Goal: Information Seeking & Learning: Check status

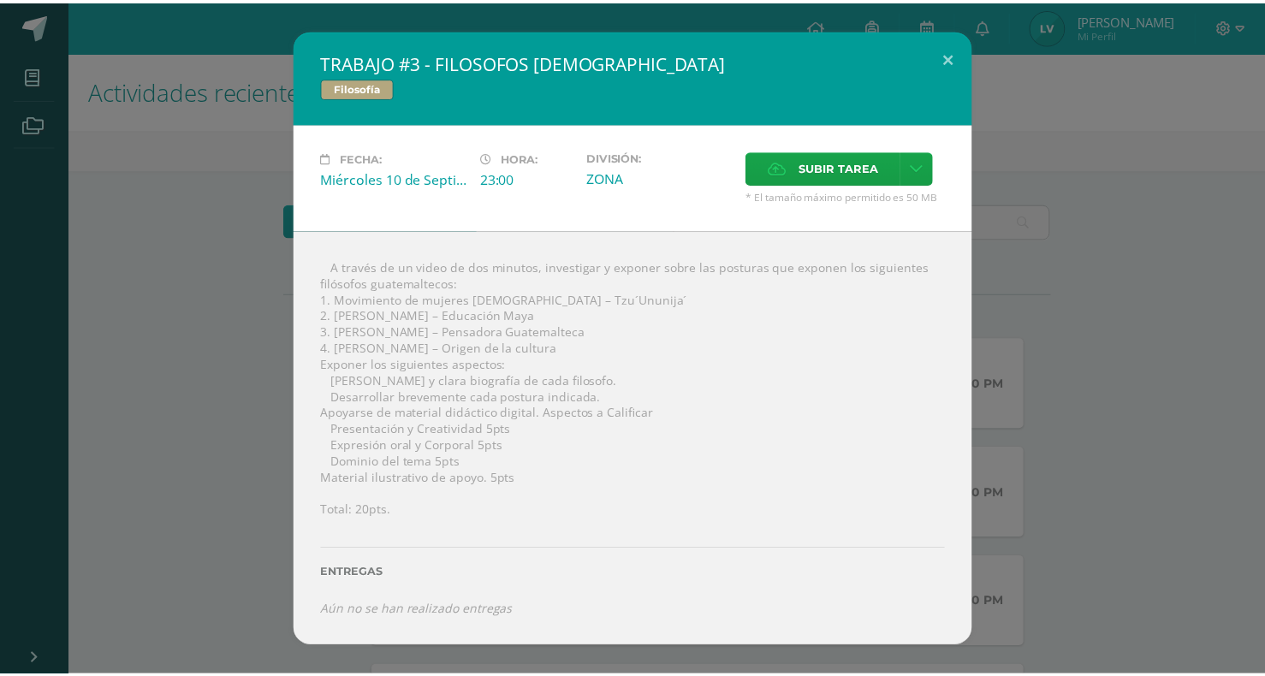
scroll to position [87, 0]
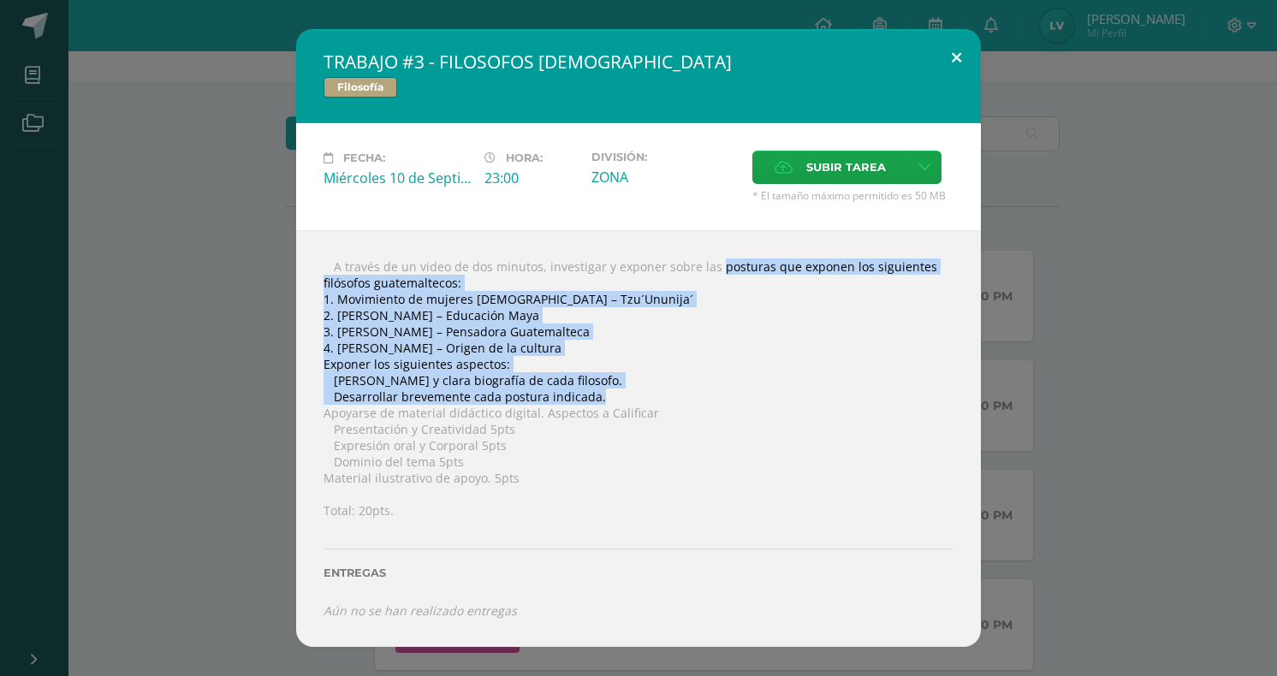
click at [967, 50] on button at bounding box center [956, 58] width 49 height 58
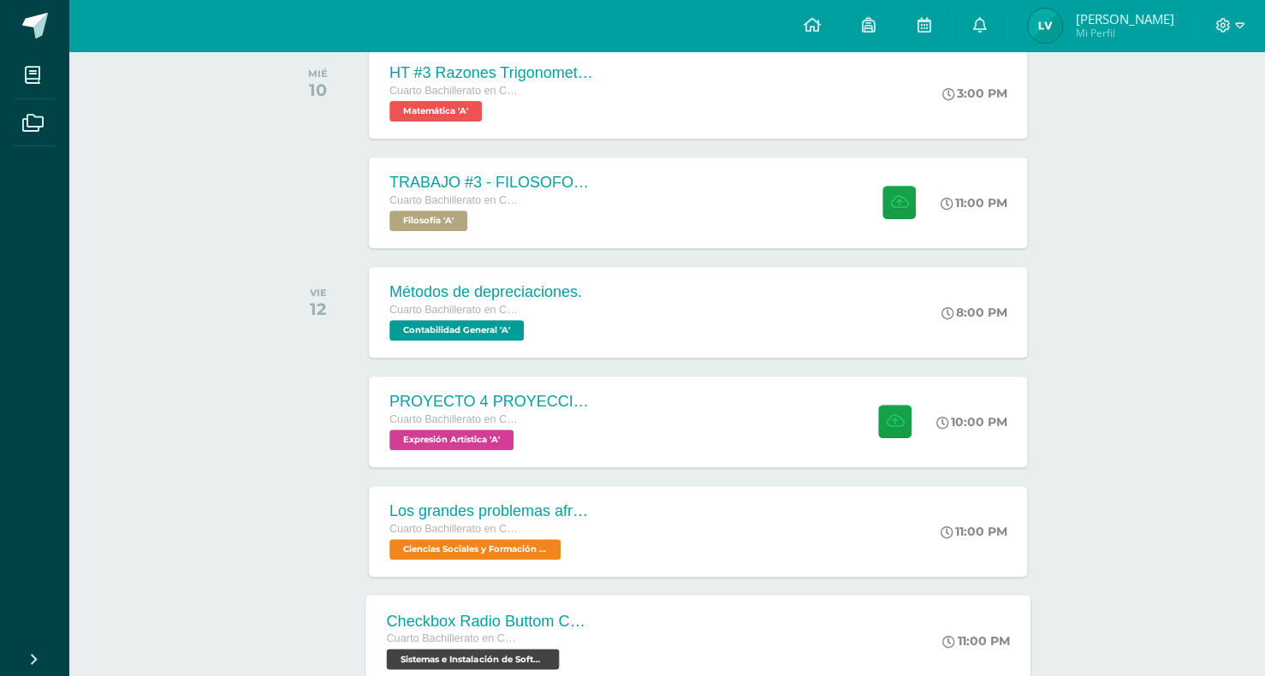
scroll to position [430, 0]
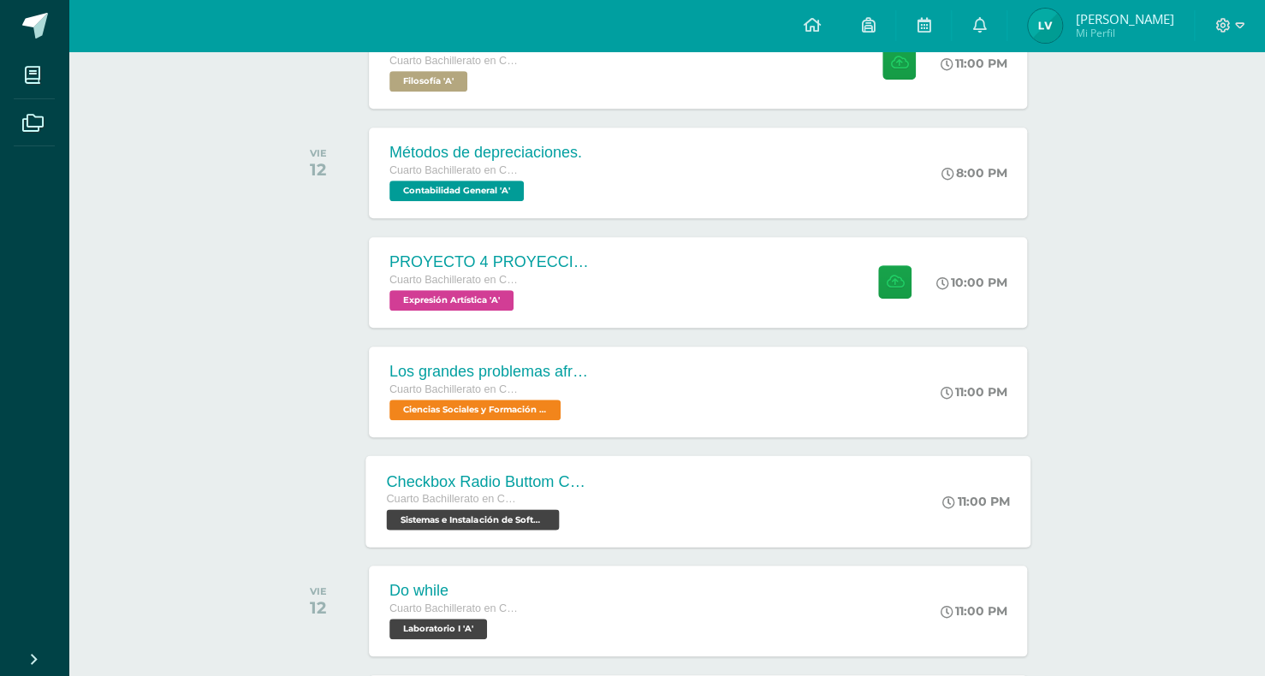
click at [680, 474] on div "Checkbox Radio Buttom Cajas de Selección Cuarto Bachillerato en CCLL con Orient…" at bounding box center [697, 501] width 665 height 92
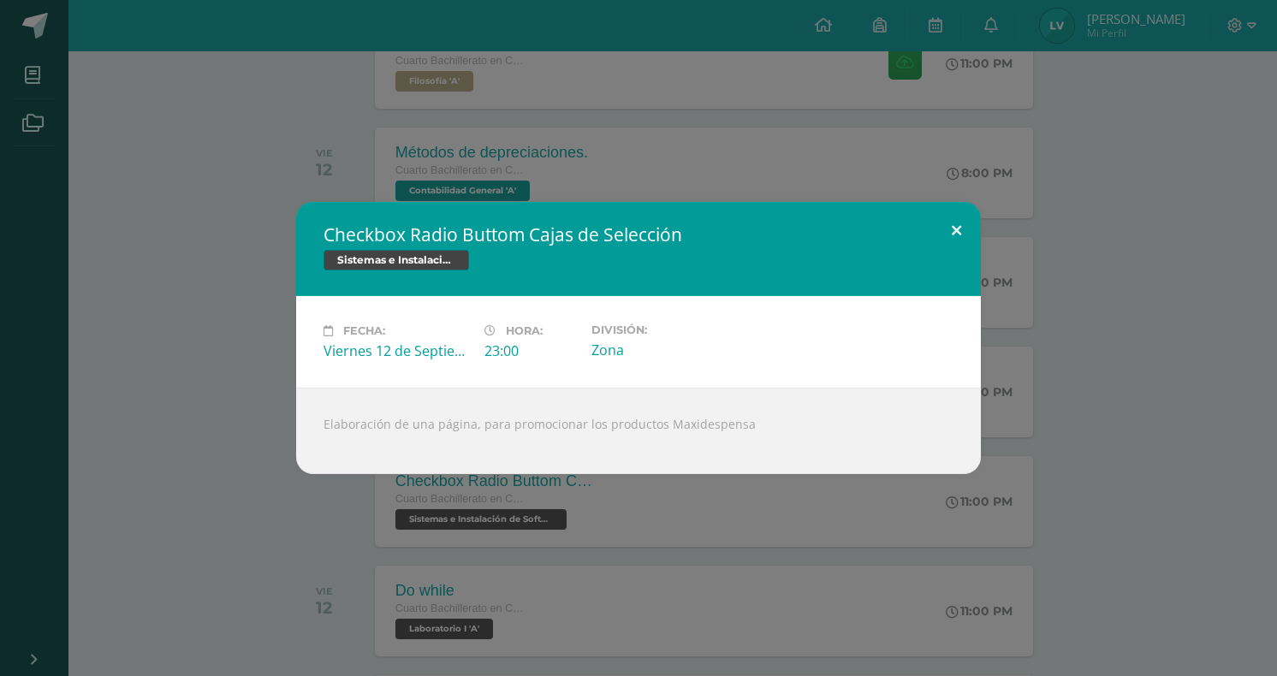
click at [948, 219] on button at bounding box center [956, 231] width 49 height 58
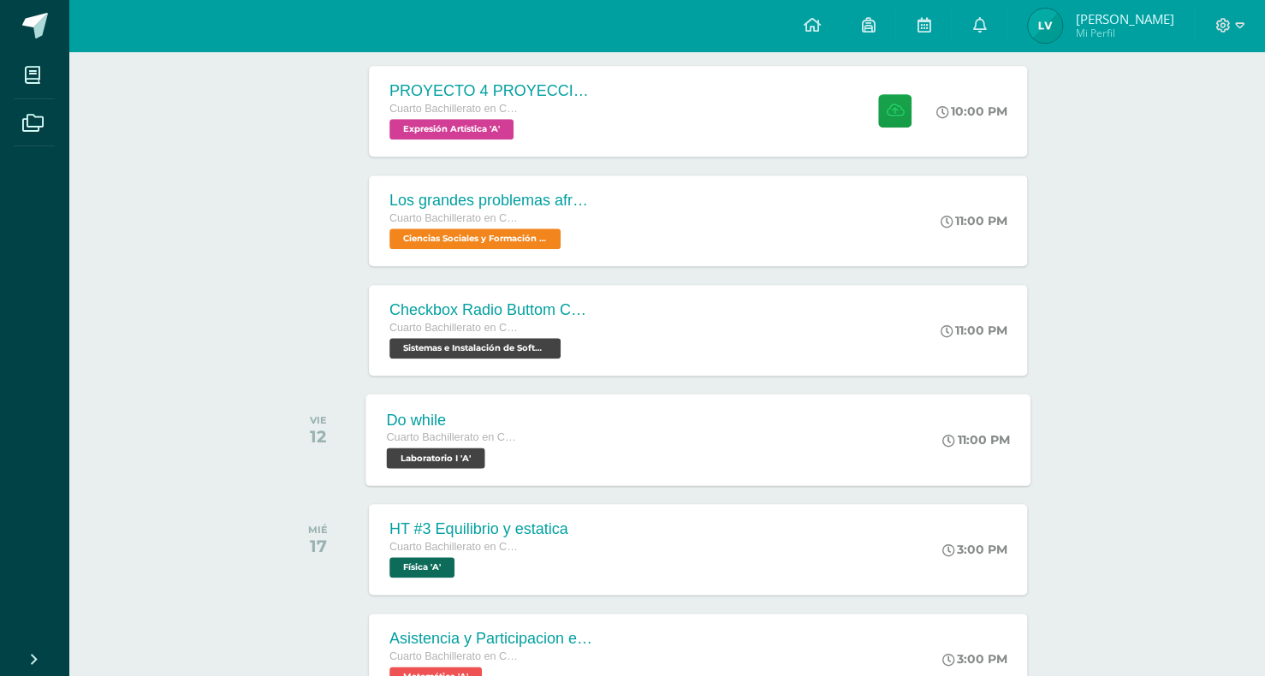
scroll to position [686, 0]
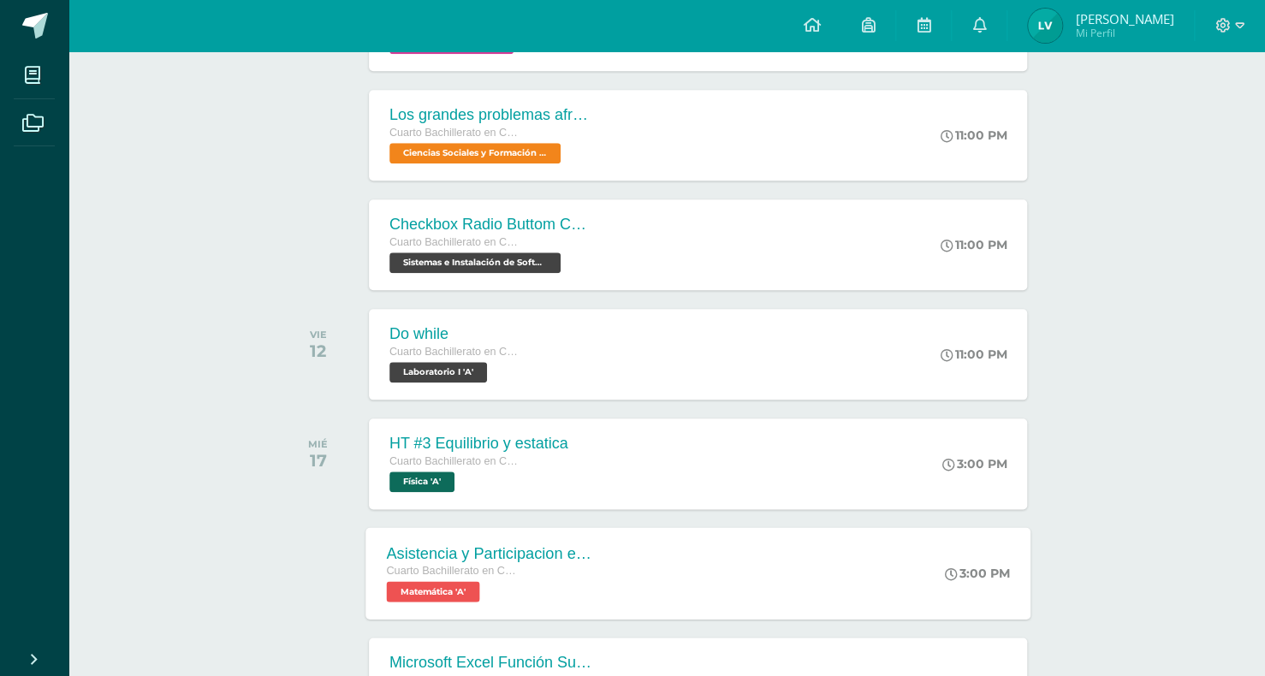
click at [627, 561] on div "Asistencia y Participacion en clase Cuarto Bachillerato en CCLL con Orientación…" at bounding box center [697, 573] width 665 height 92
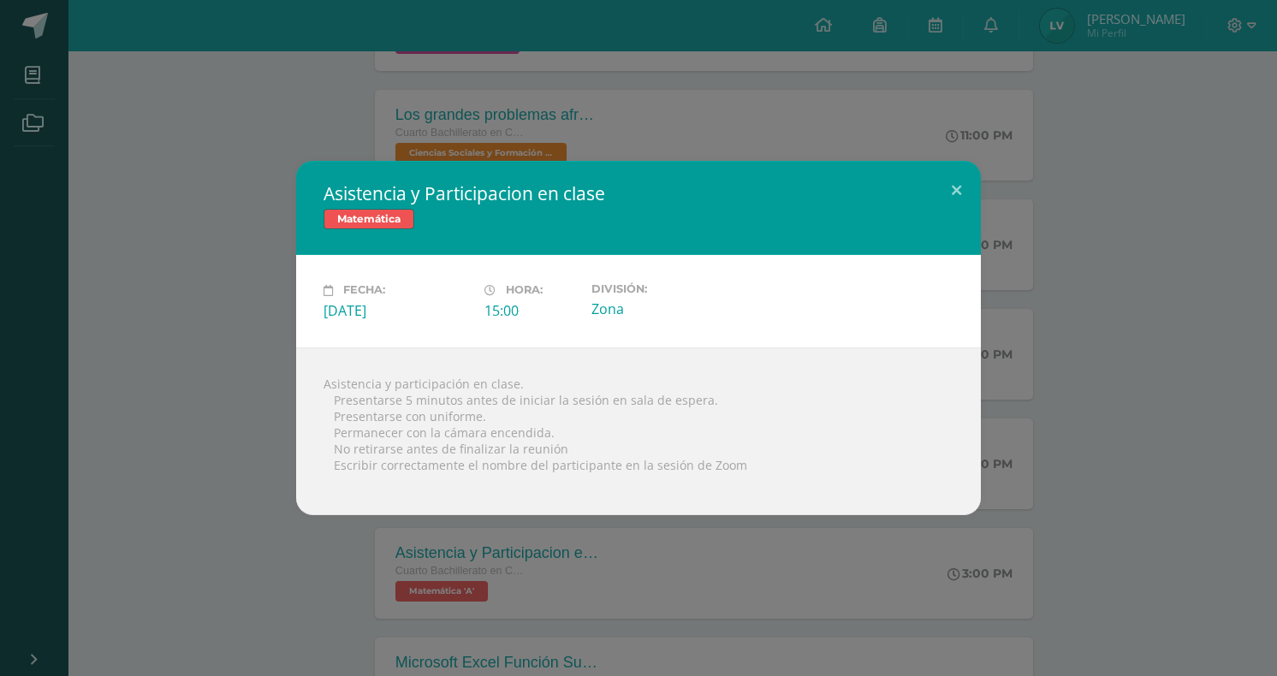
click at [924, 199] on h2 "Asistencia y Participacion en clase" at bounding box center [639, 193] width 630 height 24
click at [942, 194] on button at bounding box center [956, 190] width 49 height 58
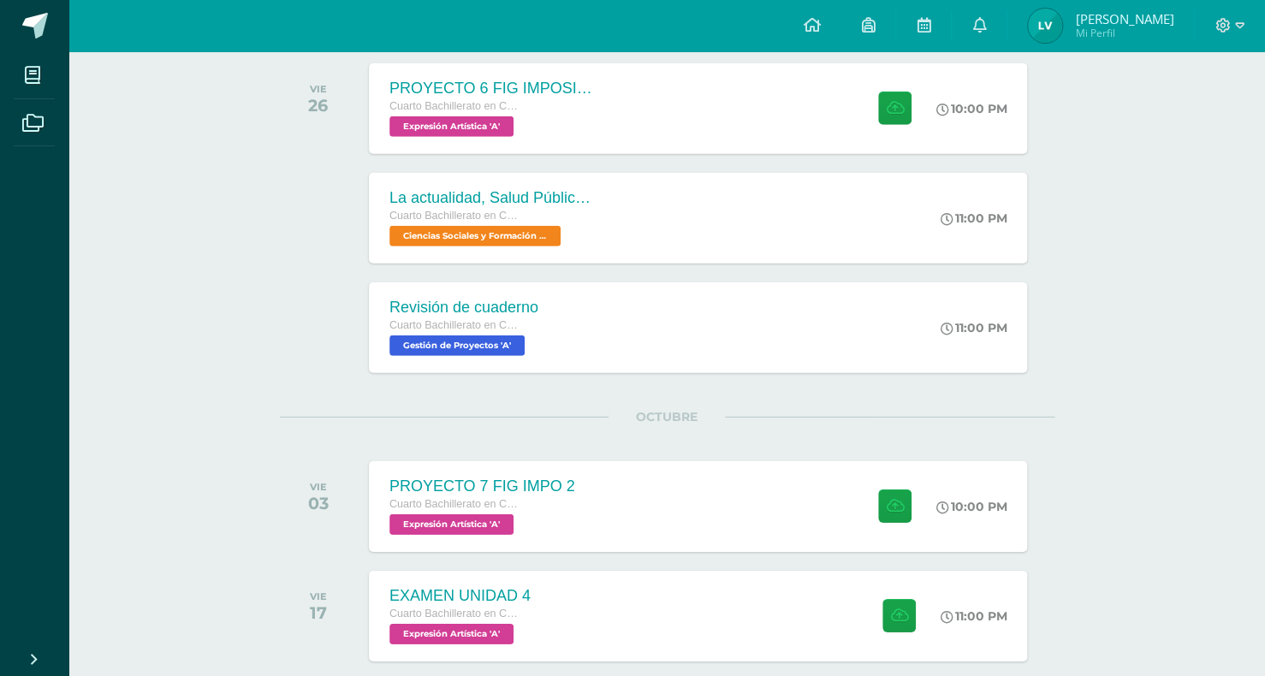
scroll to position [2158, 0]
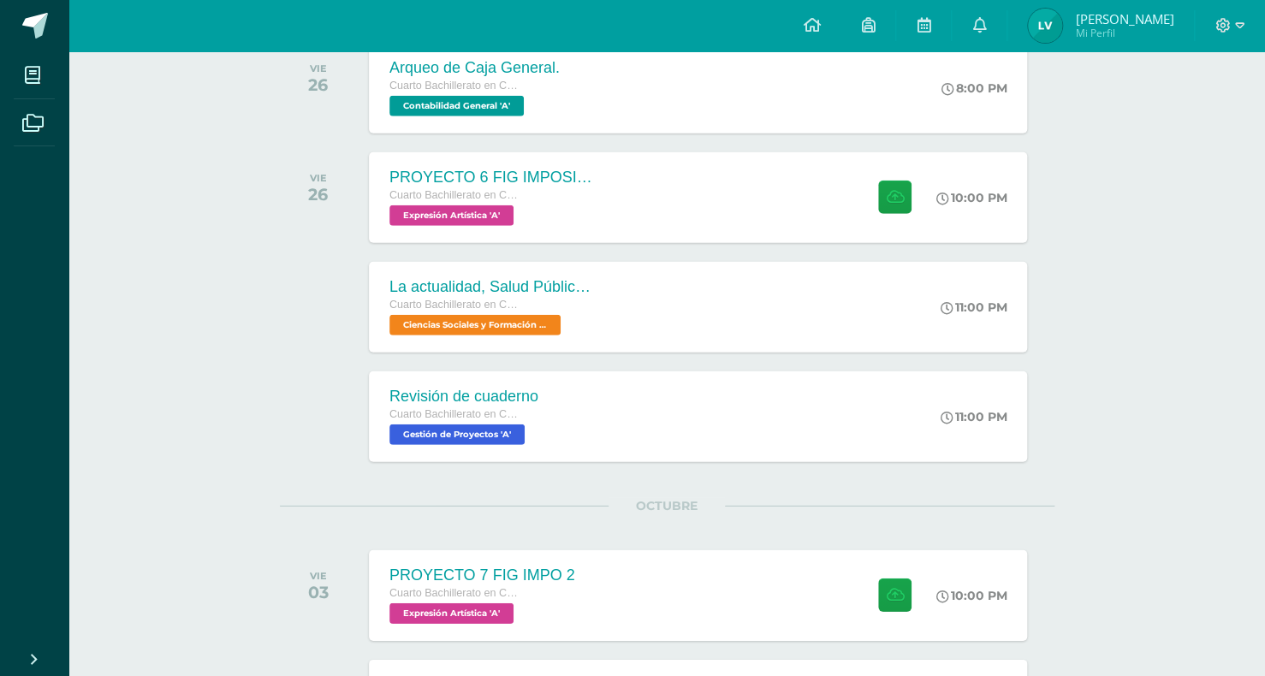
click at [694, 171] on div "PROYECTO 6 FIG IMPOSIBLE 1 Cuarto Bachillerato en CCLL con Orientación en Compu…" at bounding box center [697, 197] width 665 height 92
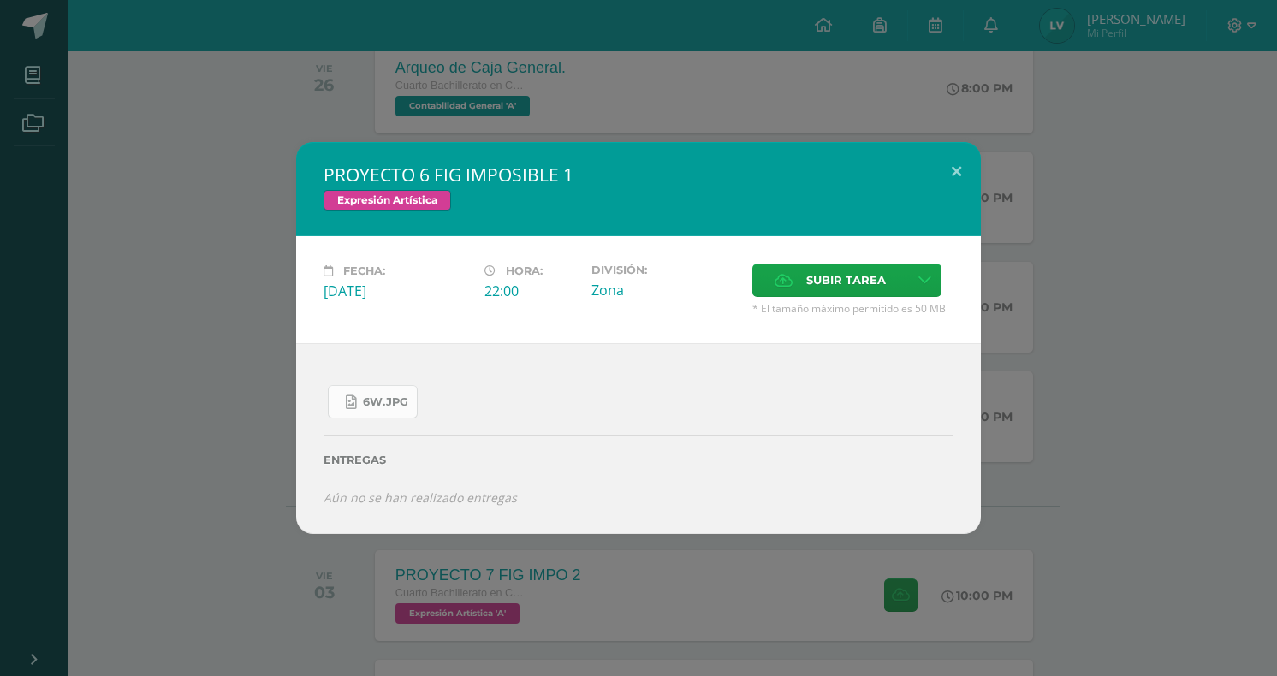
click at [380, 400] on span "6W.jpg" at bounding box center [385, 402] width 45 height 14
click at [953, 167] on button at bounding box center [956, 171] width 49 height 58
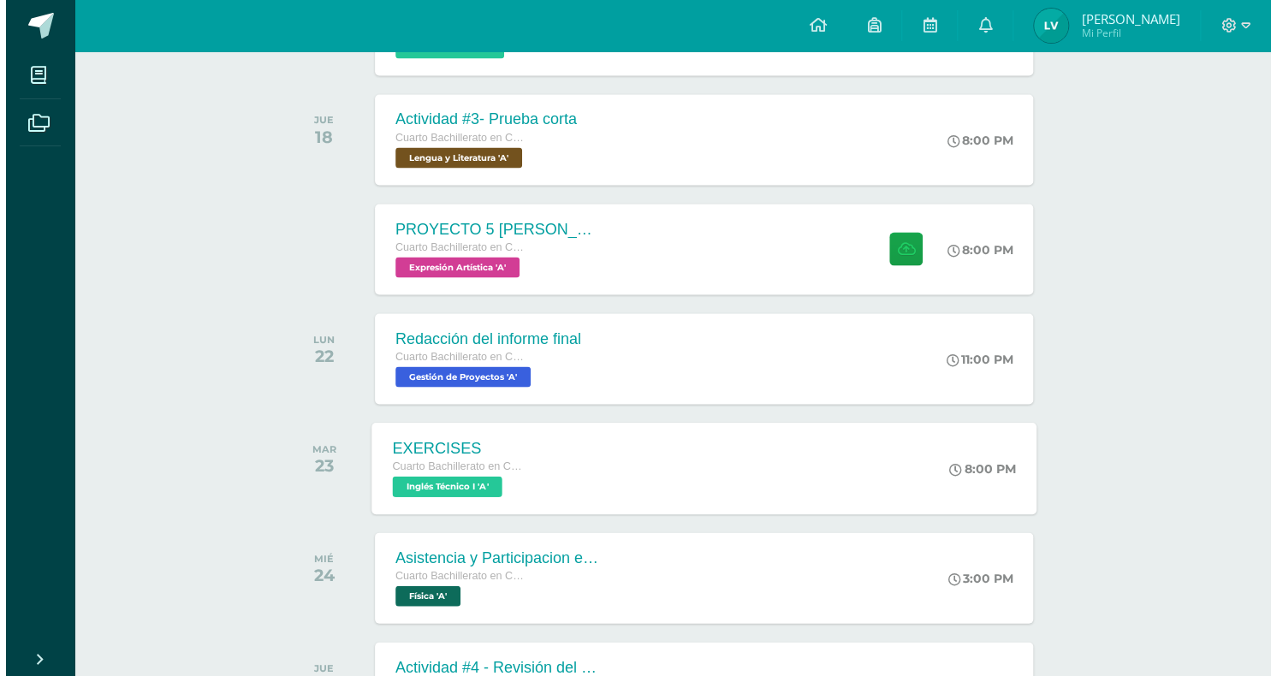
scroll to position [1302, 0]
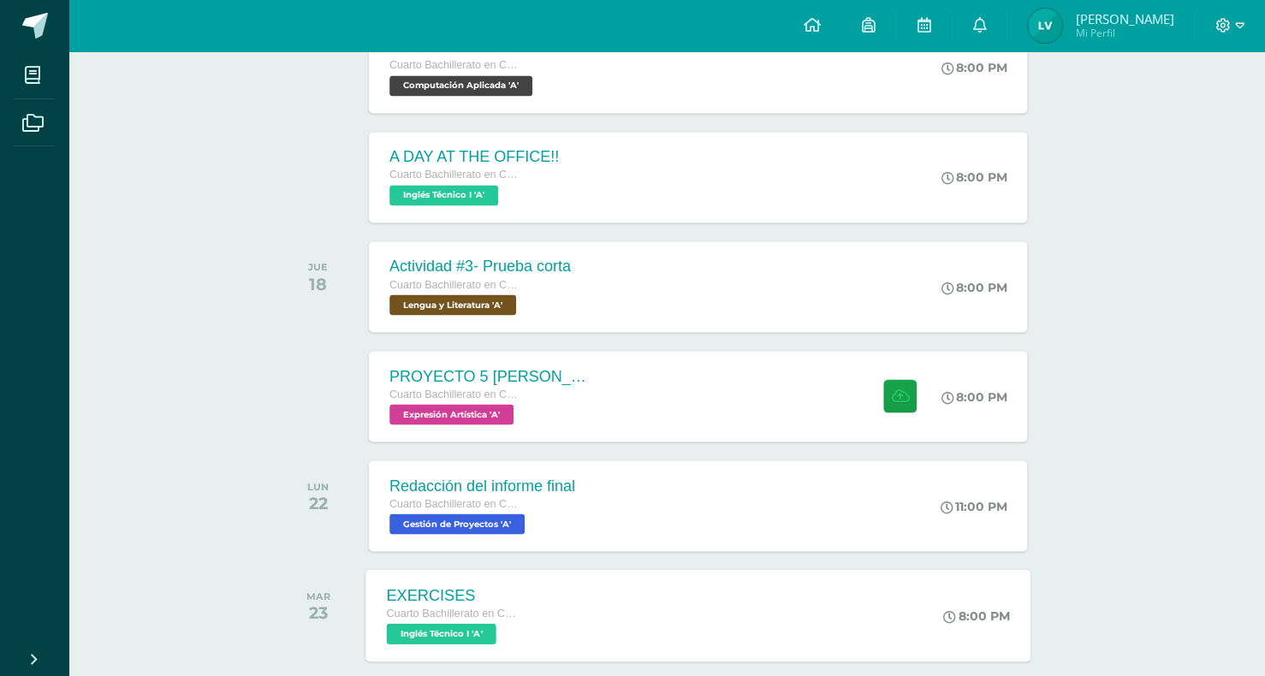
click at [668, 168] on div "A DAY AT THE OFFICE!! Cuarto Bachillerato en CCLL con Orientación en Computació…" at bounding box center [698, 177] width 658 height 91
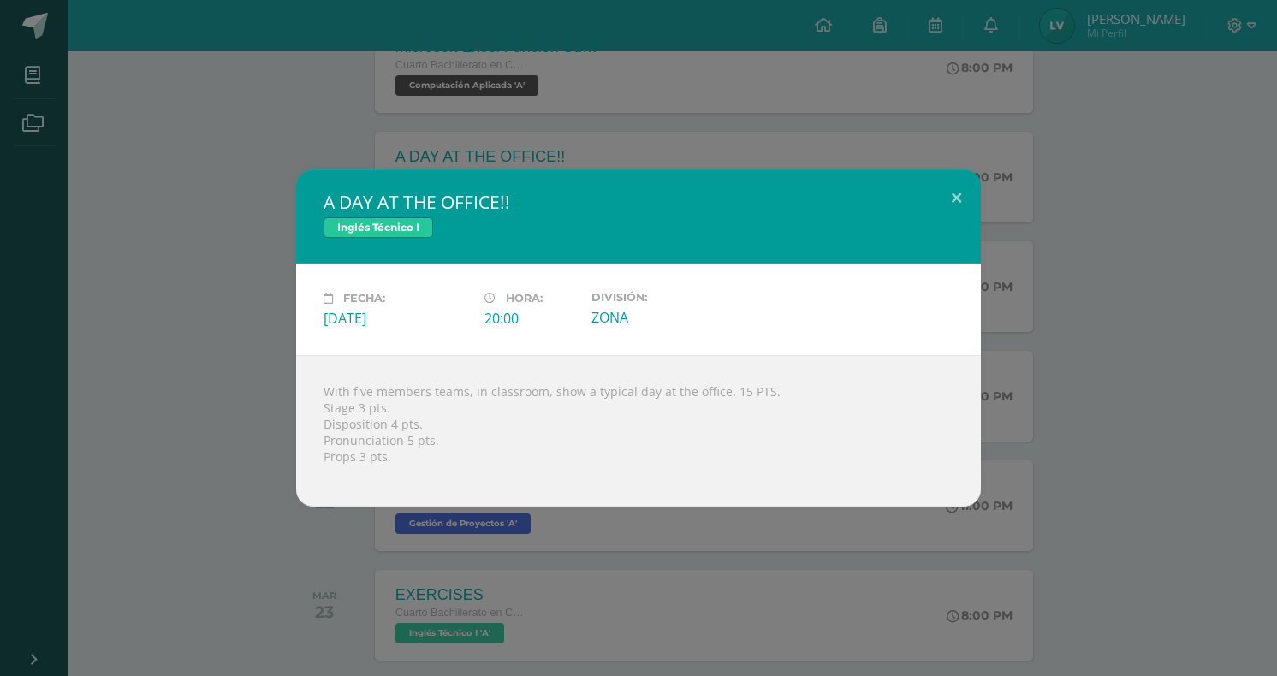
click at [928, 190] on h2 "A DAY AT THE OFFICE!!" at bounding box center [639, 202] width 630 height 24
click at [950, 210] on button at bounding box center [956, 198] width 49 height 58
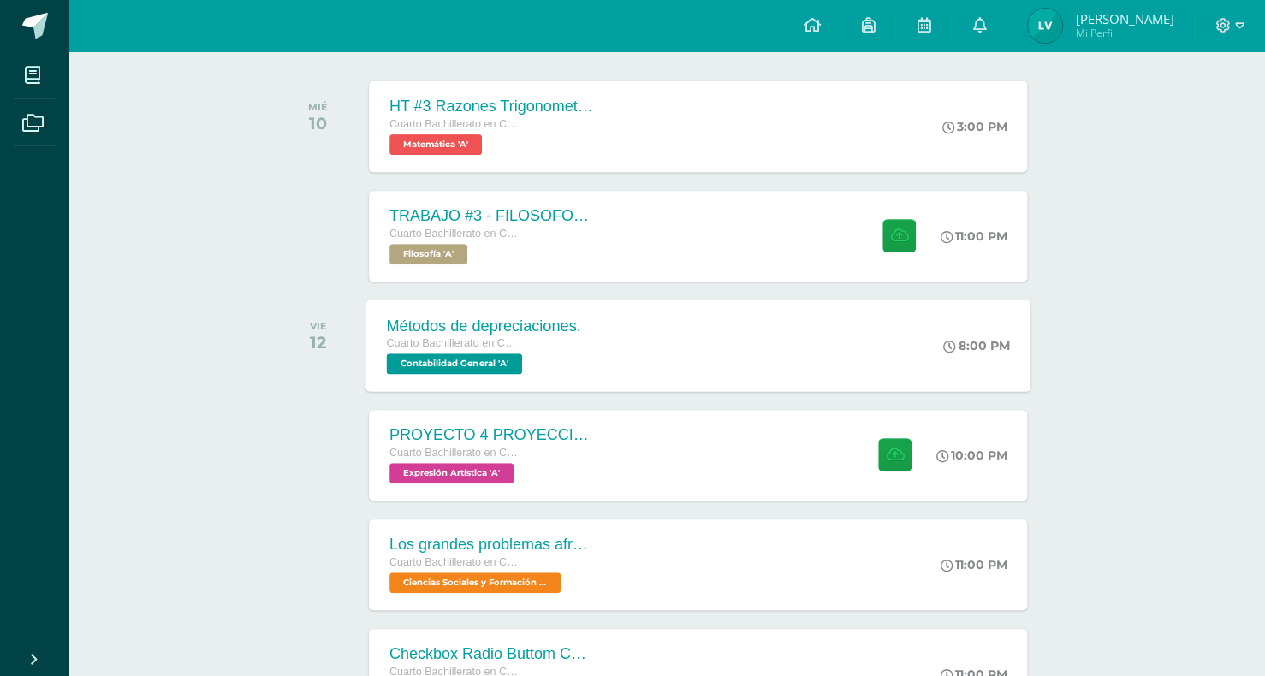
scroll to position [171, 0]
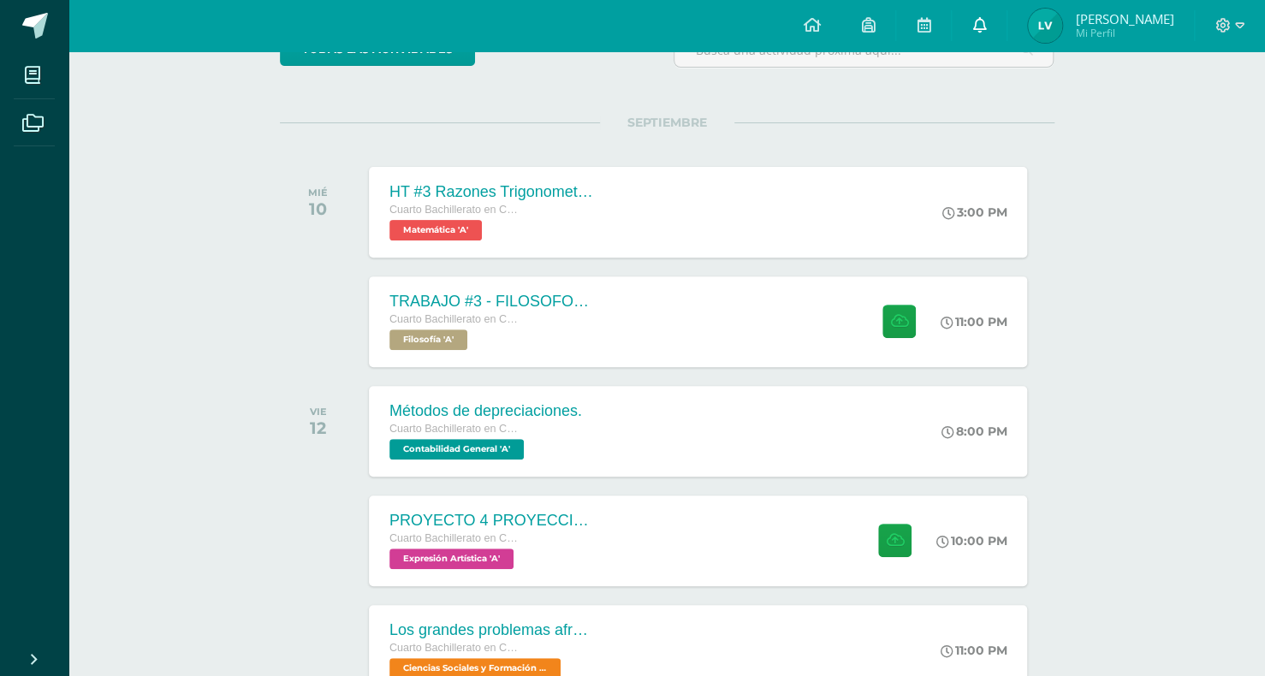
click at [986, 19] on icon at bounding box center [979, 24] width 14 height 15
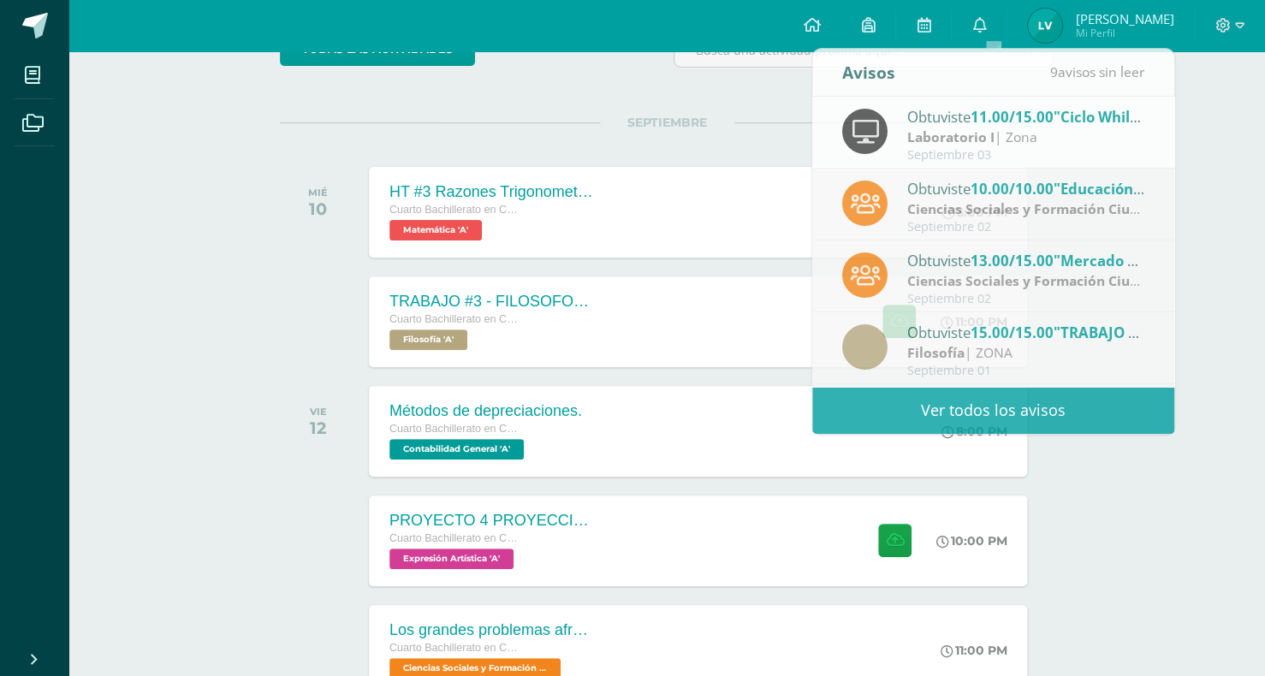
click at [1149, 15] on span "[PERSON_NAME]" at bounding box center [1124, 18] width 98 height 17
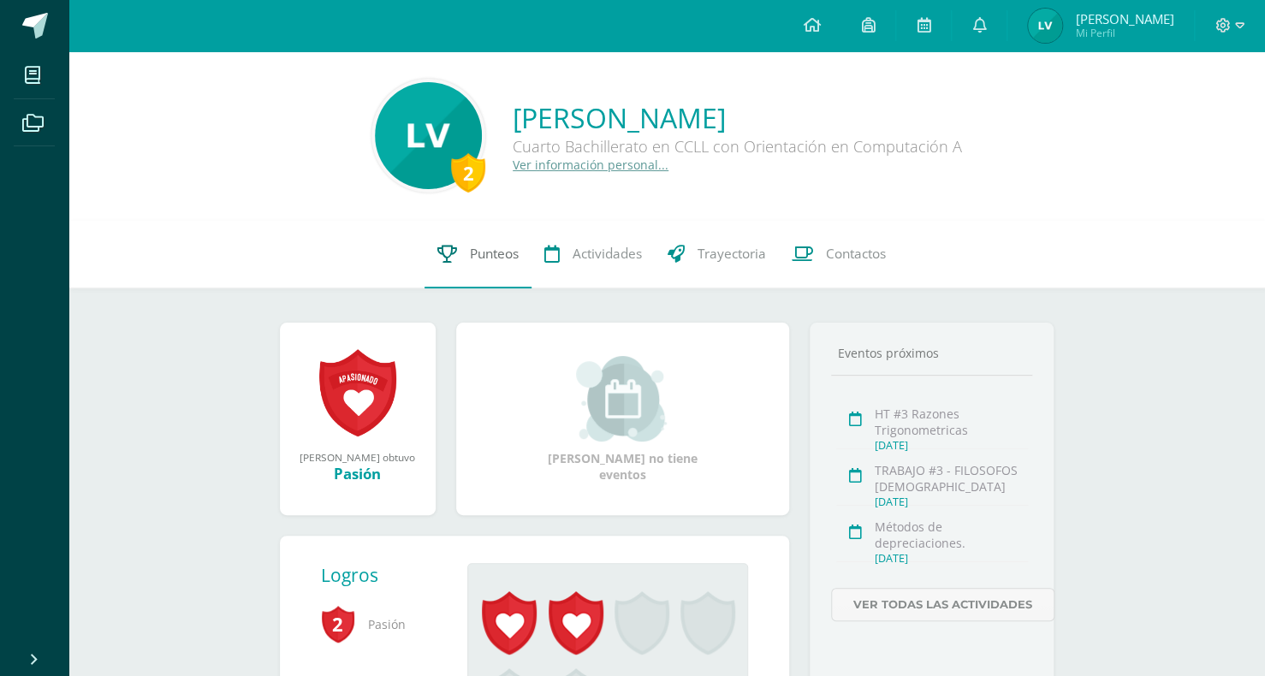
click at [470, 260] on span "Punteos" at bounding box center [494, 254] width 49 height 18
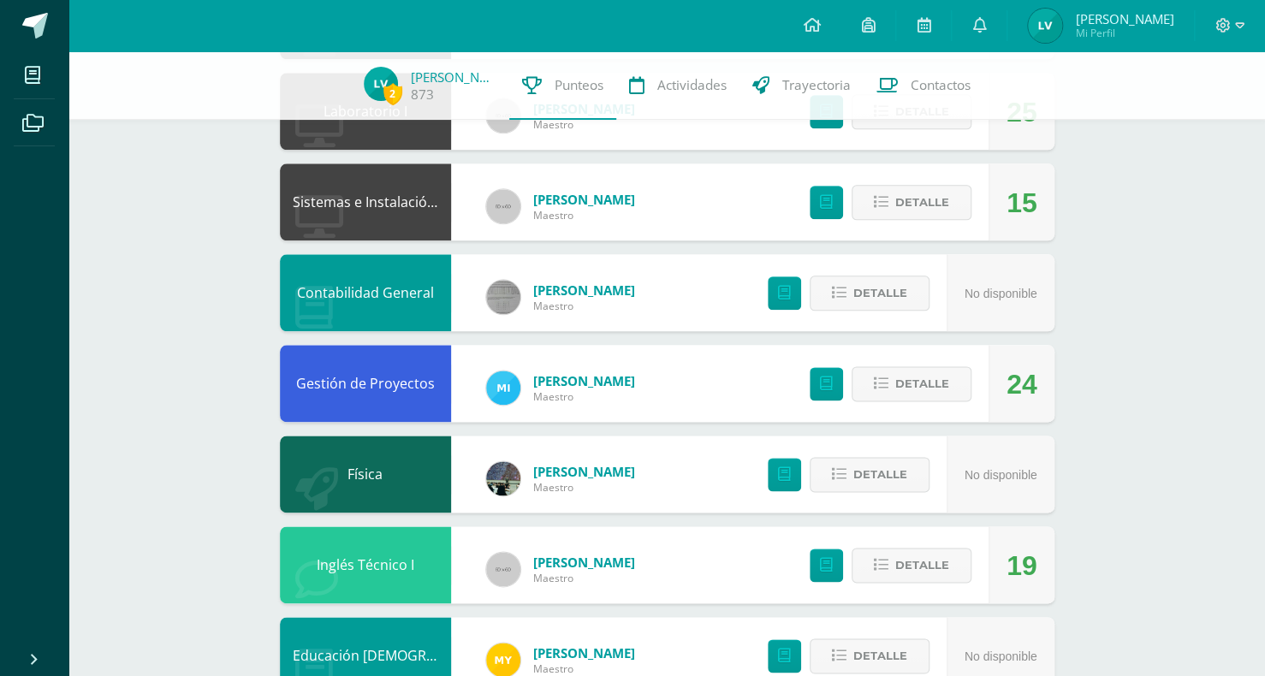
scroll to position [883, 0]
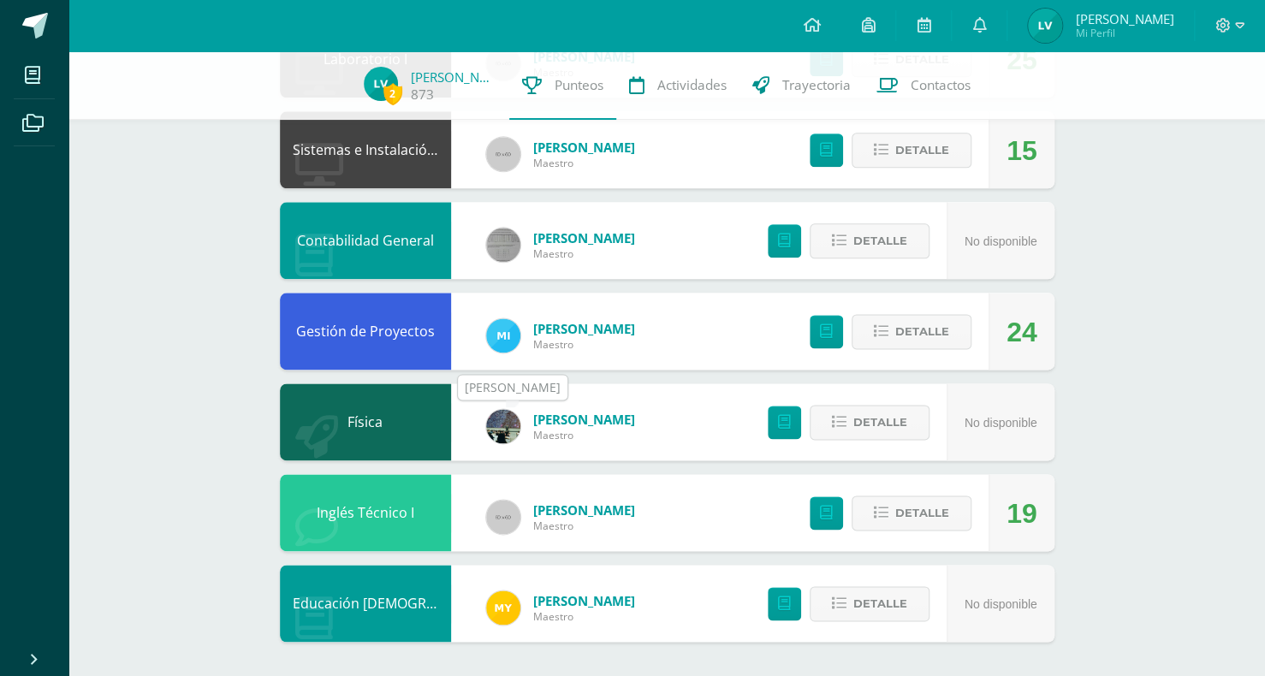
click at [503, 426] on img at bounding box center [503, 426] width 34 height 34
click at [589, 417] on span "[PERSON_NAME]" at bounding box center [584, 419] width 102 height 17
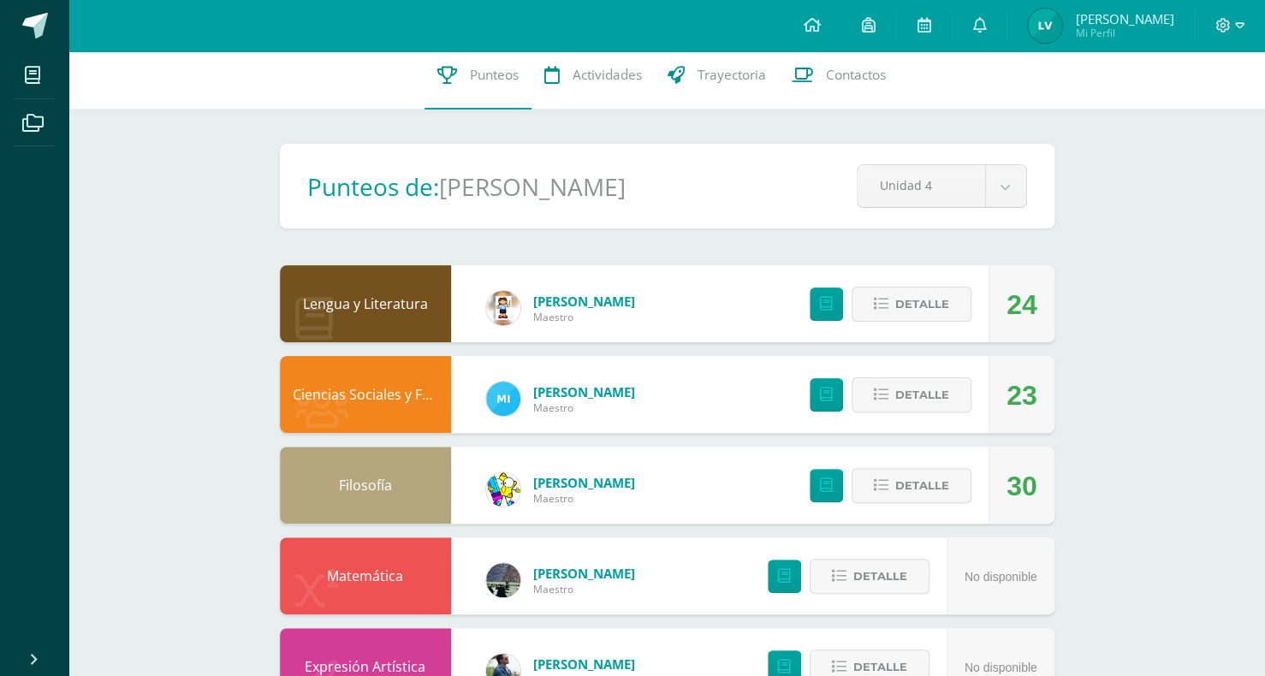
scroll to position [0, 0]
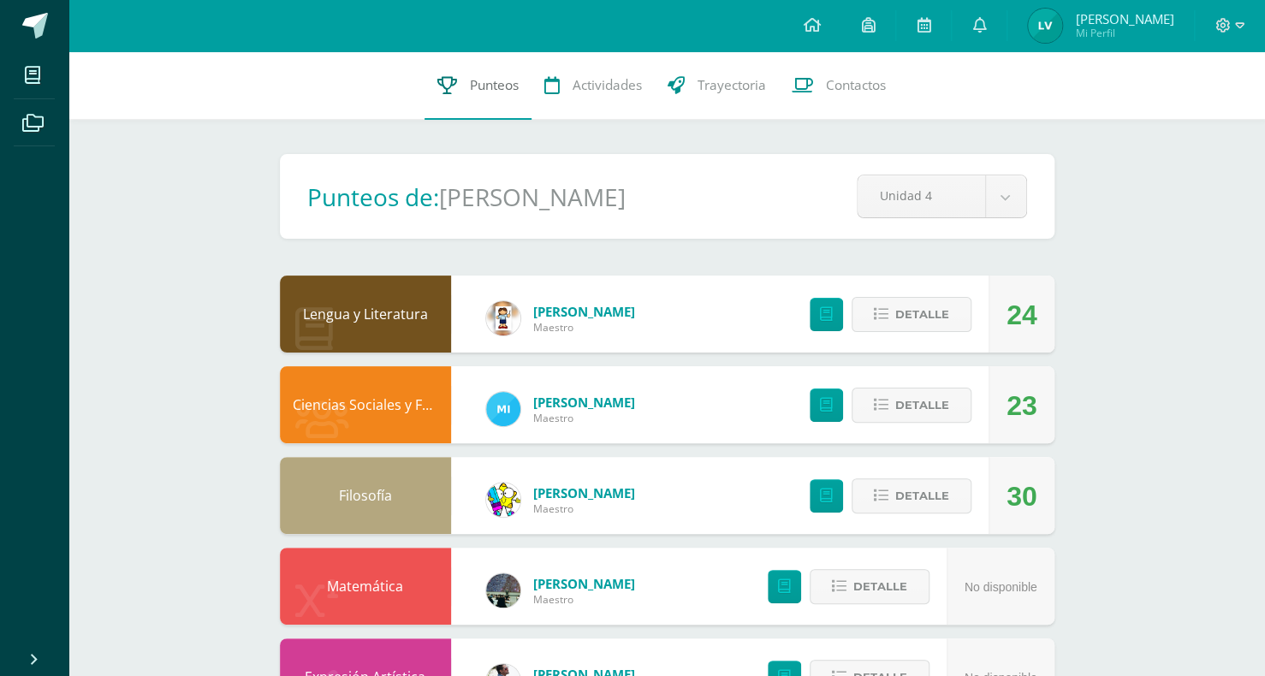
click at [484, 85] on span "Punteos" at bounding box center [494, 85] width 49 height 18
click at [30, 34] on span at bounding box center [35, 26] width 26 height 26
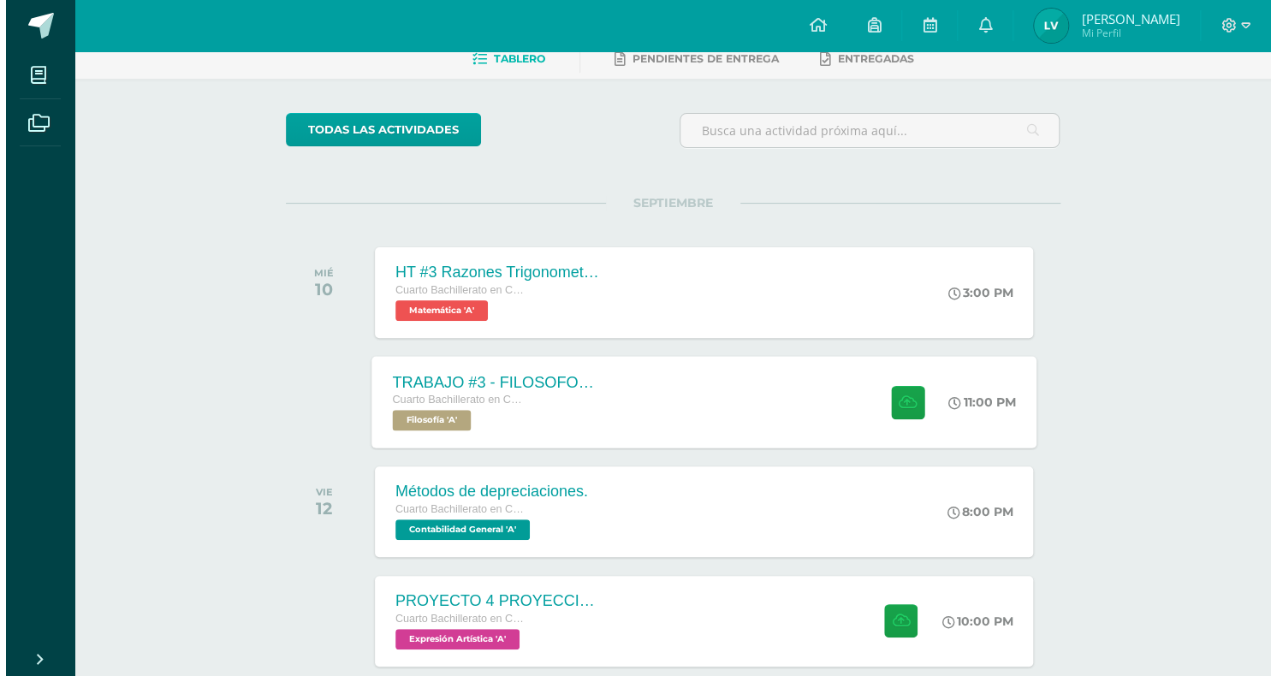
scroll to position [342, 0]
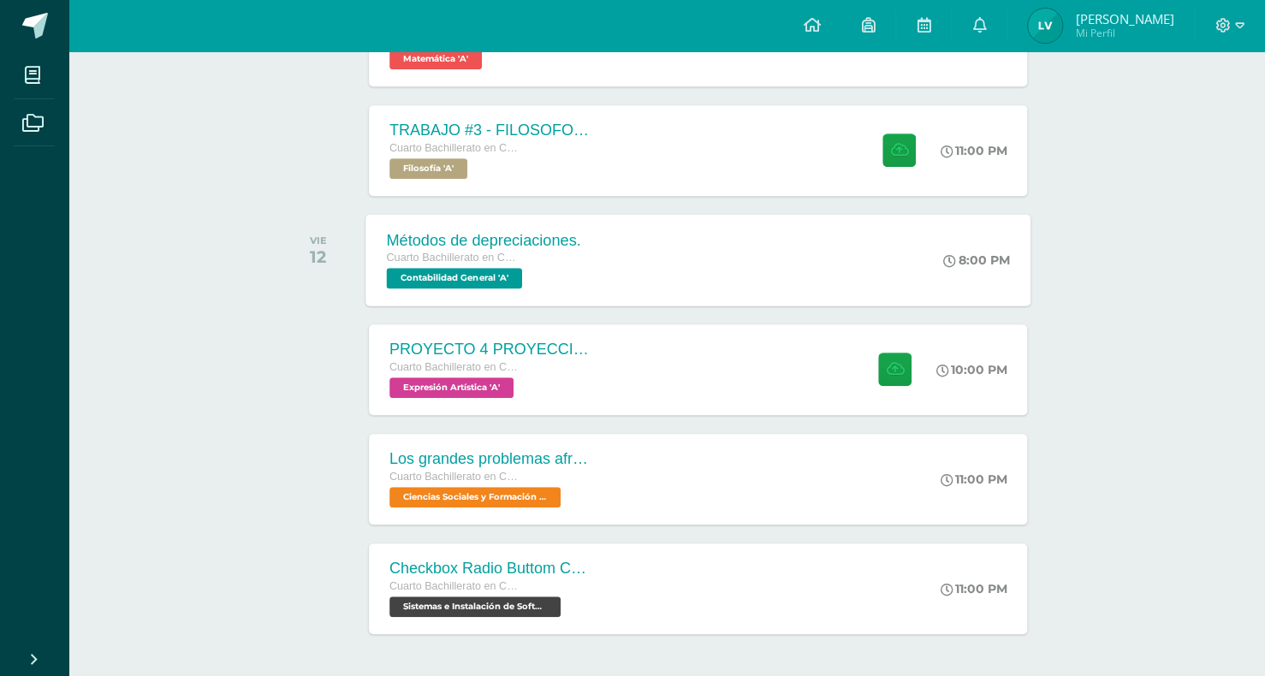
click at [548, 268] on div "Cuarto Bachillerato en CCLL con Orientación en Computación Contabilidad General…" at bounding box center [483, 268] width 194 height 39
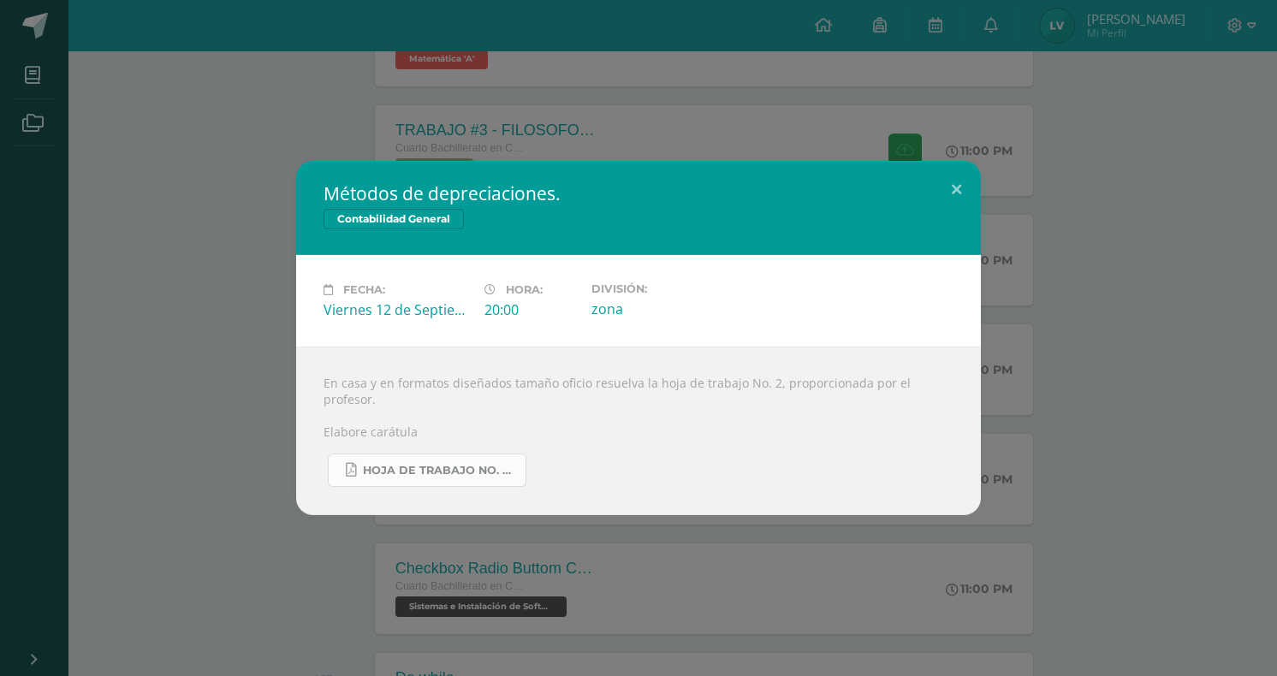
click at [483, 467] on span "Hoja de trabajo No. 2 Contabilidad.pdf" at bounding box center [440, 471] width 154 height 14
